Goal: Transaction & Acquisition: Purchase product/service

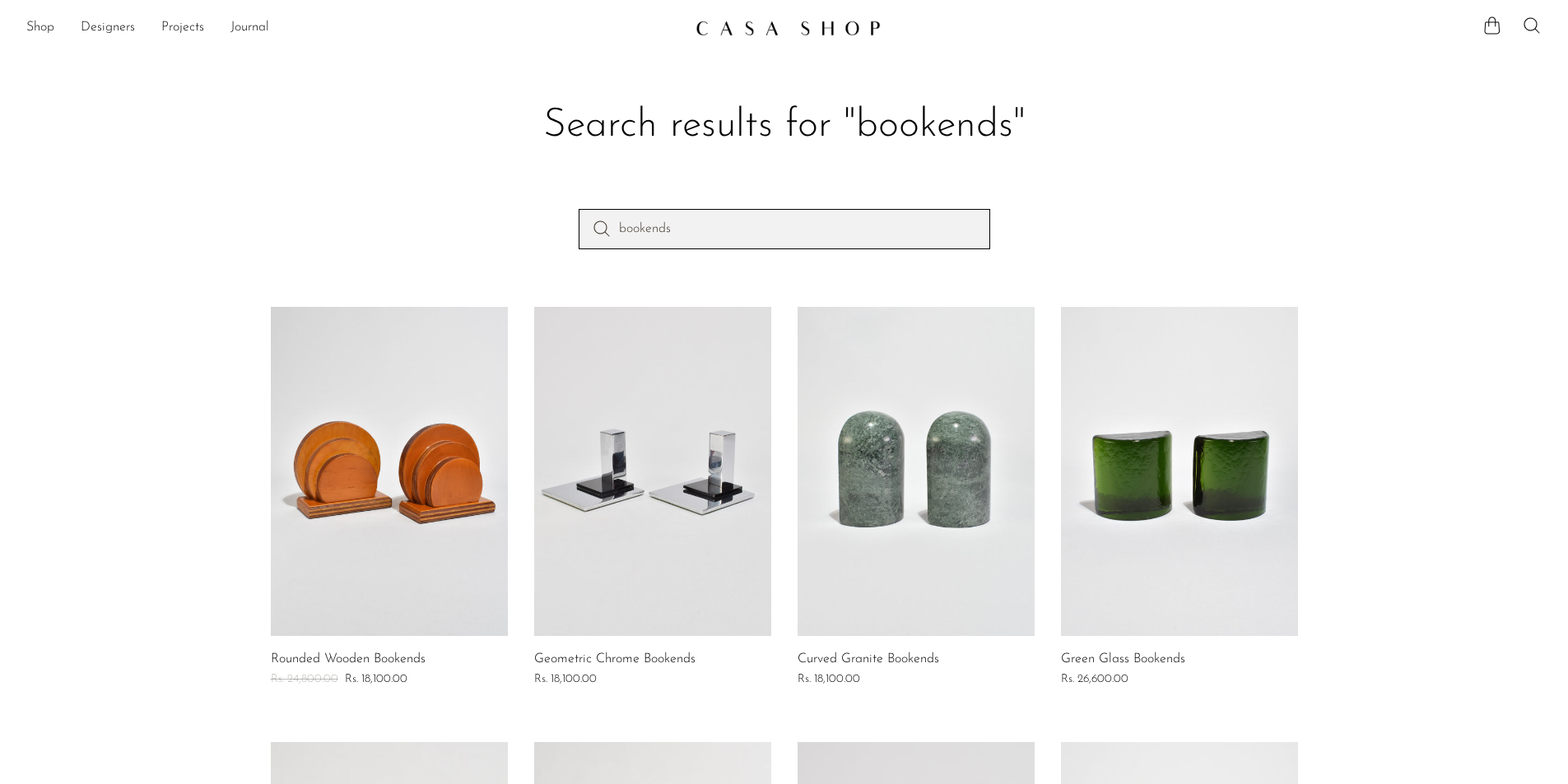
drag, startPoint x: 716, startPoint y: 237, endPoint x: 591, endPoint y: 254, distance: 126.2
click at [591, 254] on div "bookends" at bounding box center [784, 257] width 1053 height 97
paste input "candle holder"
type input "candle holder"
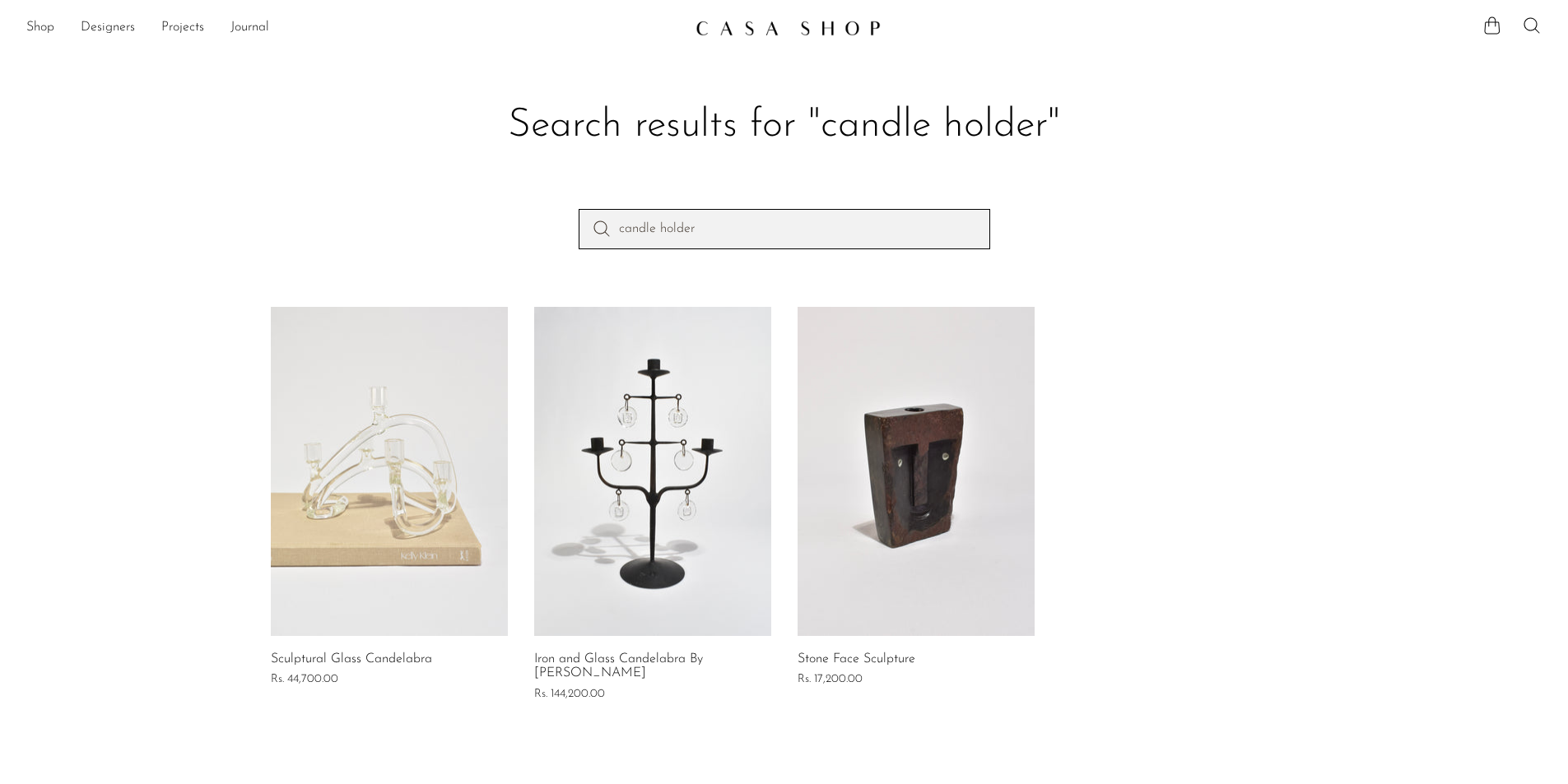
drag, startPoint x: 757, startPoint y: 240, endPoint x: 493, endPoint y: 238, distance: 264.0
click at [493, 238] on div "candle holder" at bounding box center [784, 257] width 1053 height 97
paste input "trays"
type input "trays"
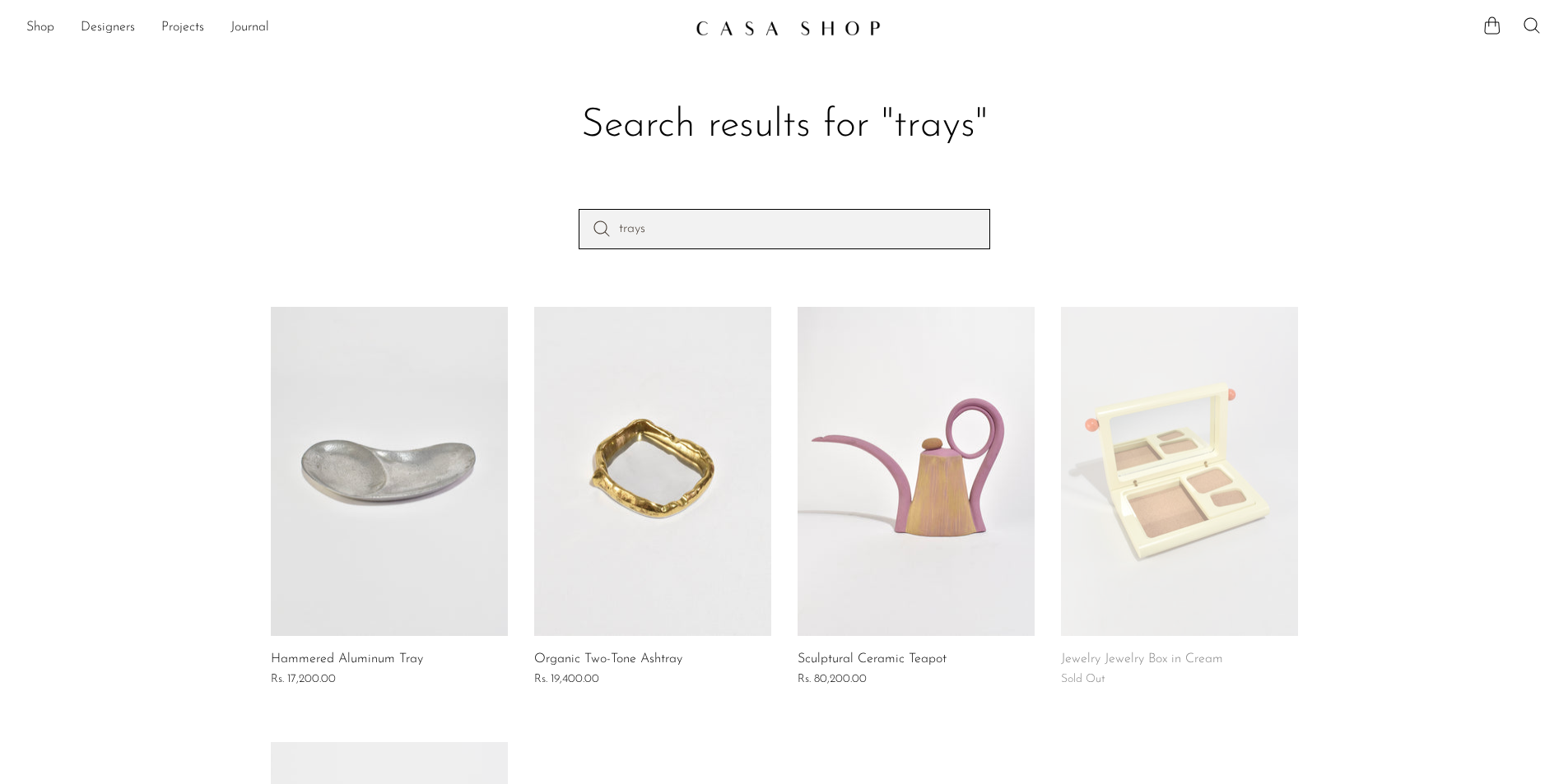
drag, startPoint x: 673, startPoint y: 224, endPoint x: 509, endPoint y: 246, distance: 165.5
click at [509, 246] on div "trays" at bounding box center [784, 257] width 1053 height 97
paste input "wall décor"
type input "wall décor"
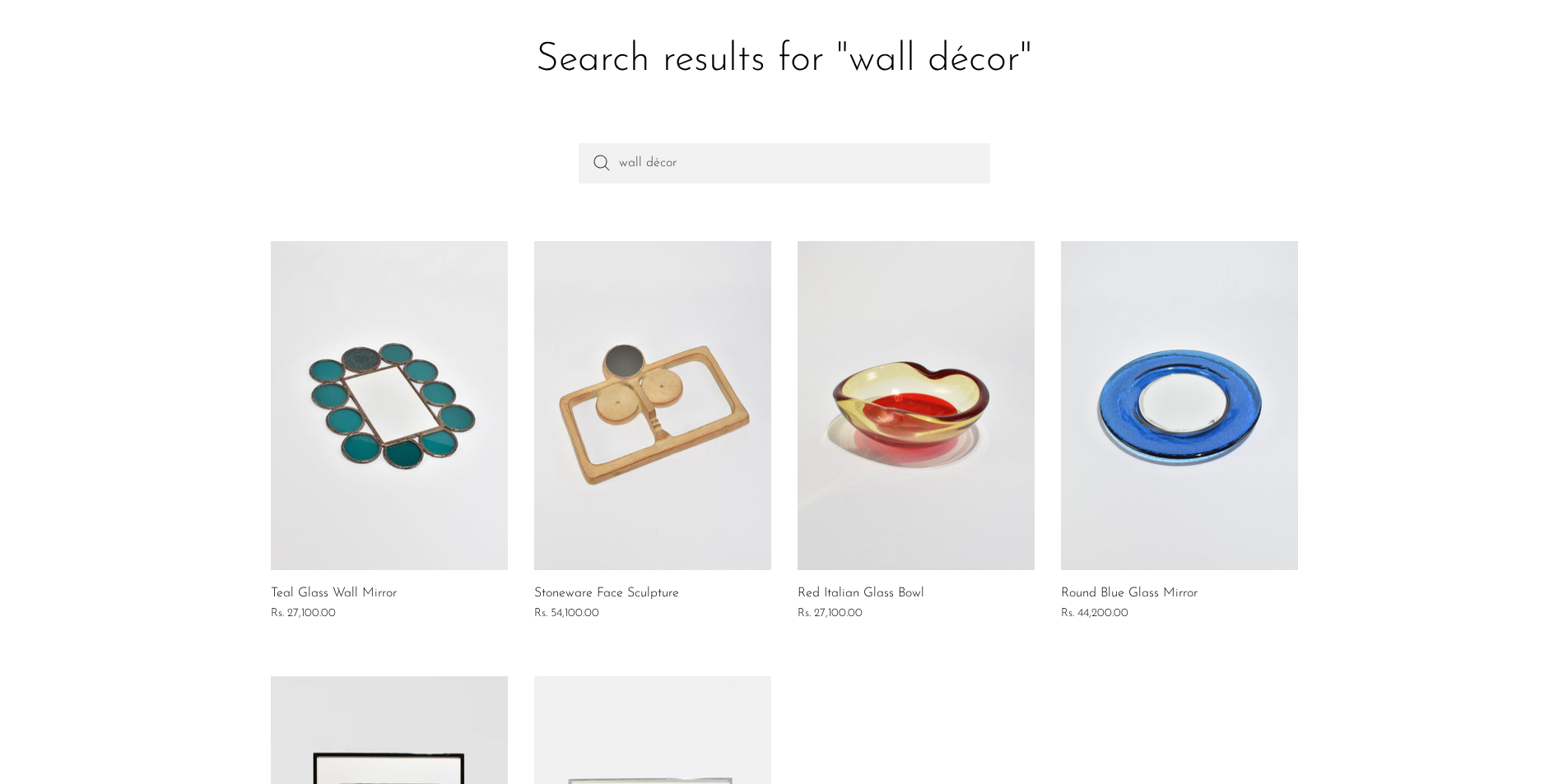
scroll to position [46, 0]
